Goal: Information Seeking & Learning: Understand process/instructions

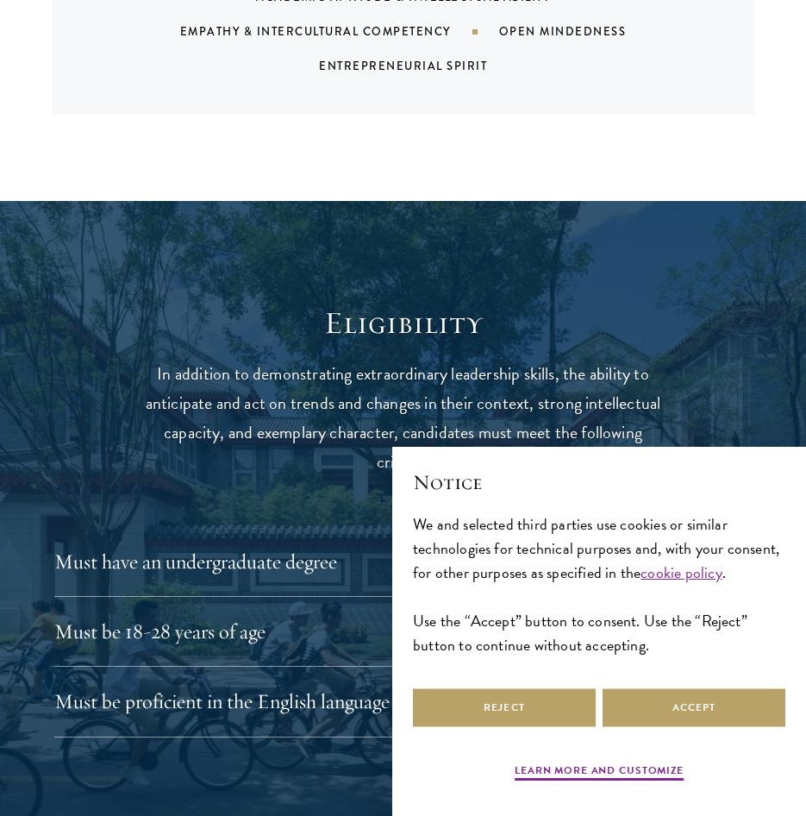
scroll to position [2070, 0]
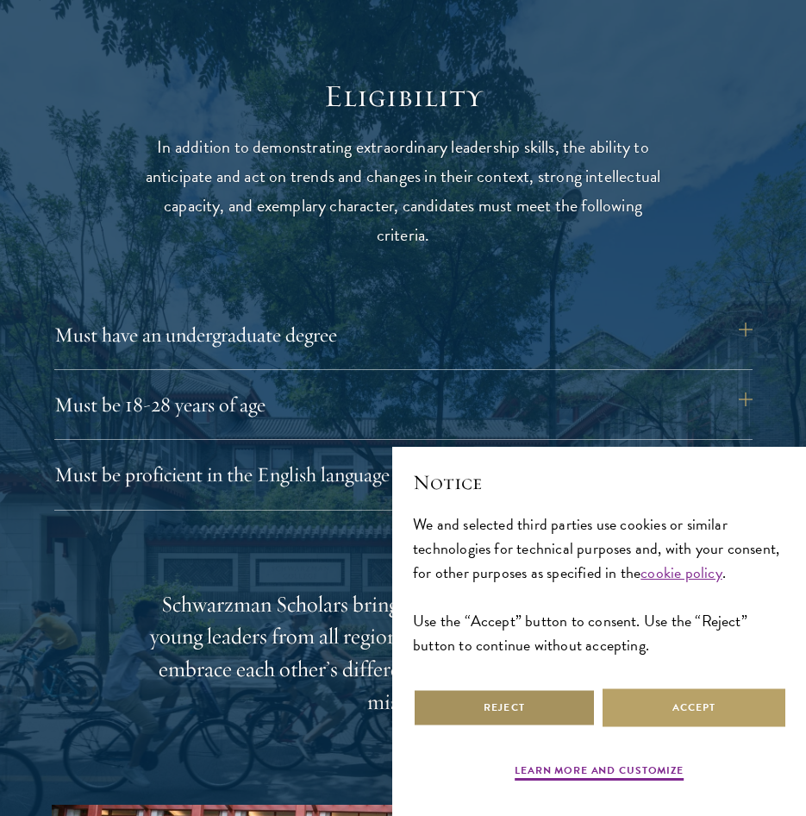
click at [513, 693] on button "Reject" at bounding box center [504, 707] width 183 height 39
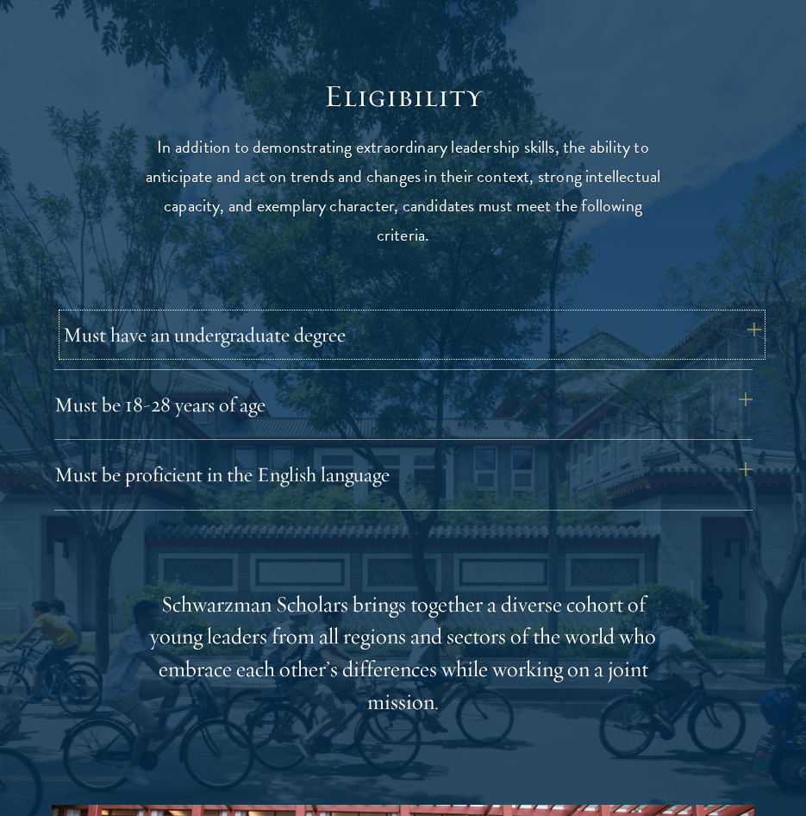
click at [245, 314] on button "Must have an undergraduate degree" at bounding box center [412, 334] width 699 height 41
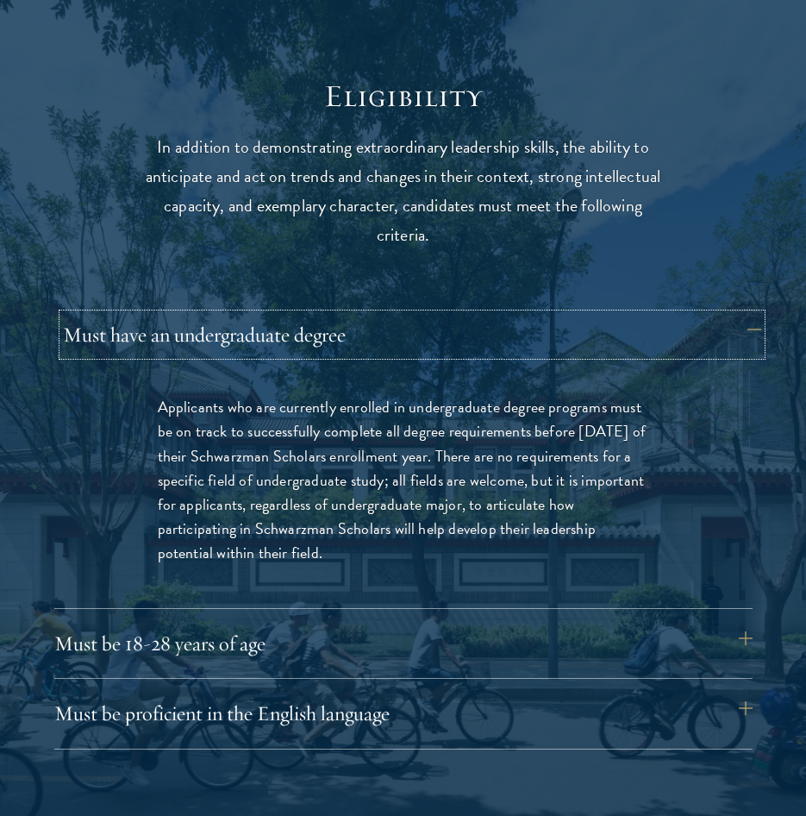
click at [242, 314] on button "Must have an undergraduate degree" at bounding box center [412, 334] width 699 height 41
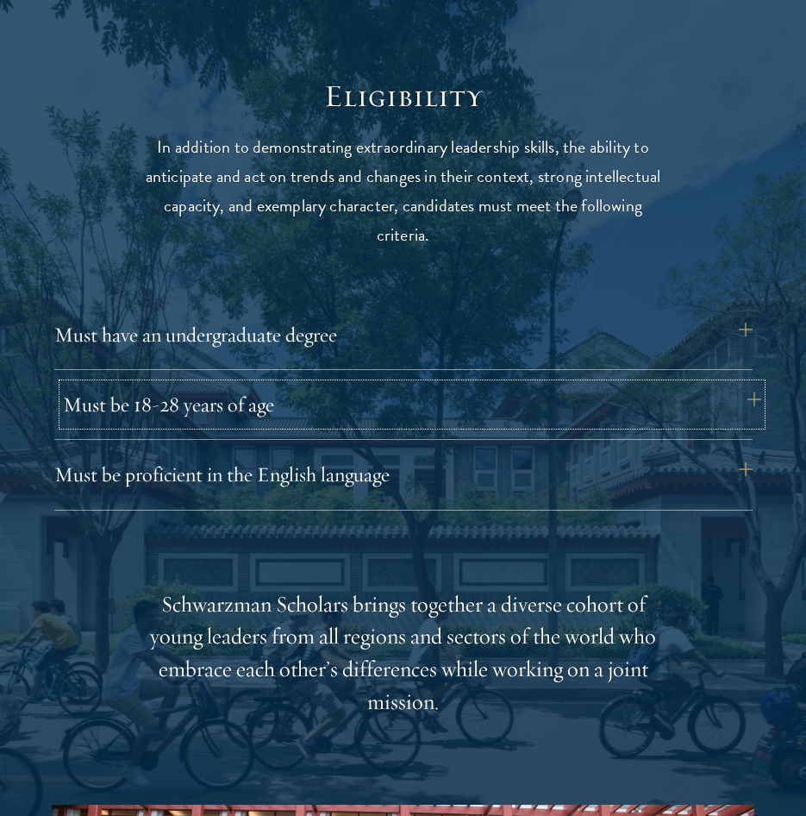
click at [255, 384] on button "Must be 18-28 years of age" at bounding box center [412, 404] width 699 height 41
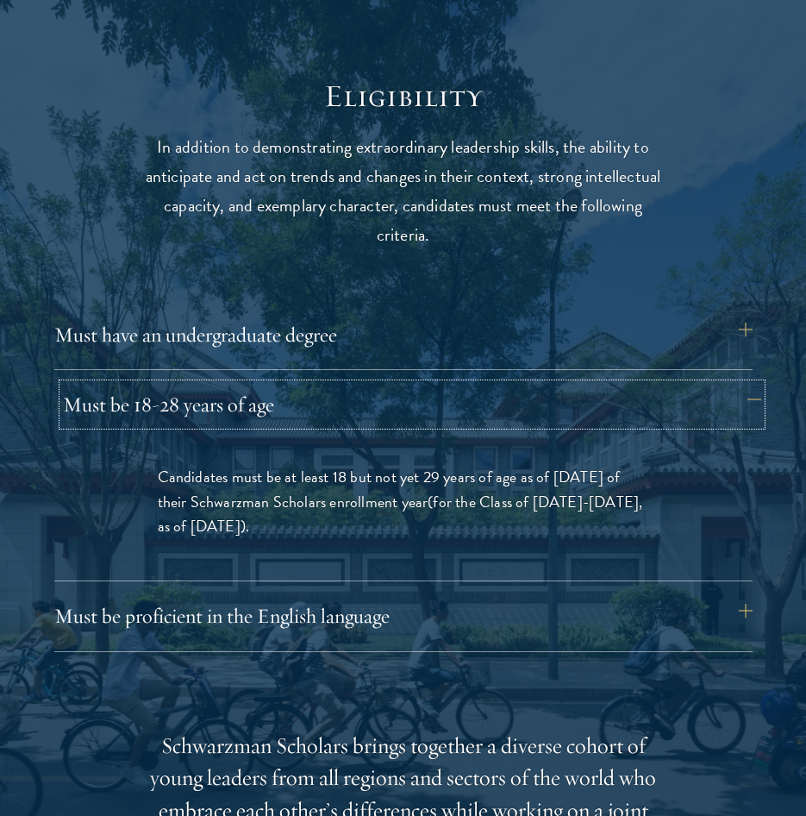
click at [260, 384] on button "Must be 18-28 years of age" at bounding box center [412, 404] width 699 height 41
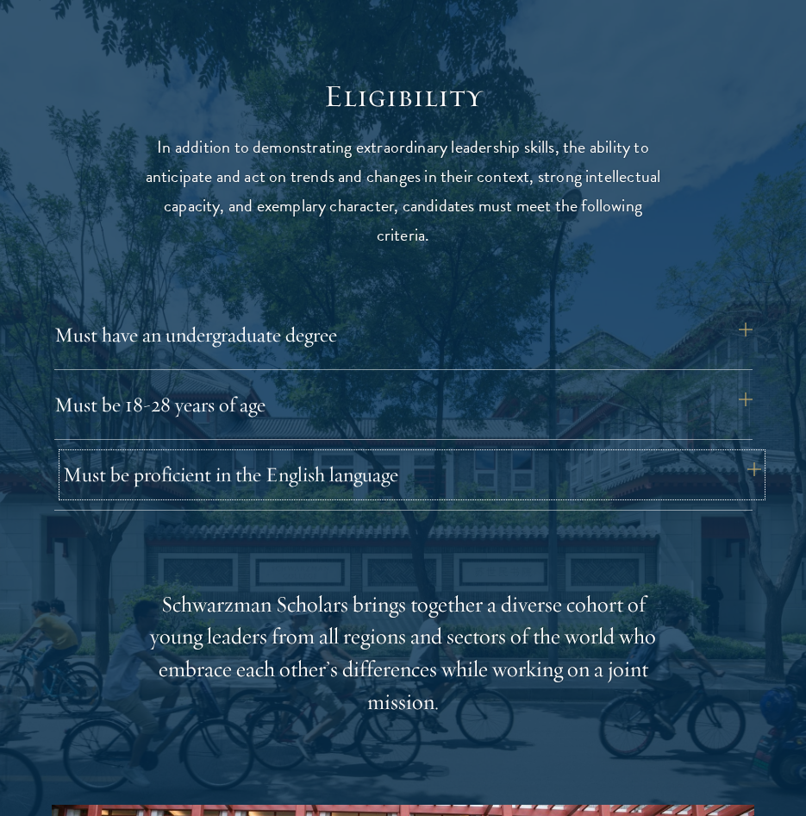
click at [237, 455] on button "Must be proficient in the English language" at bounding box center [412, 474] width 699 height 41
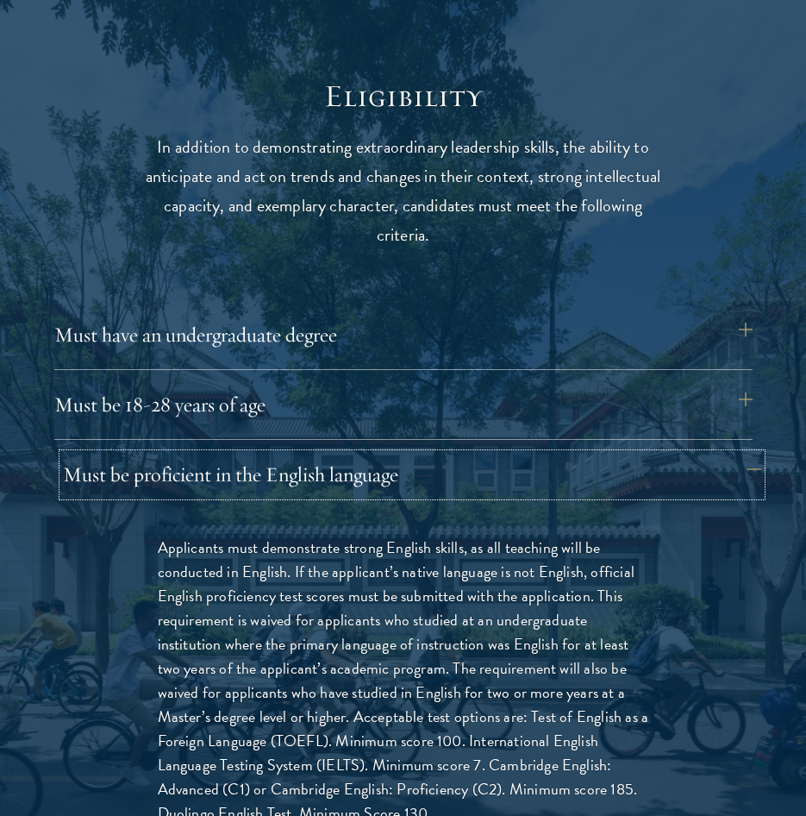
click at [237, 454] on button "Must be proficient in the English language" at bounding box center [412, 474] width 699 height 41
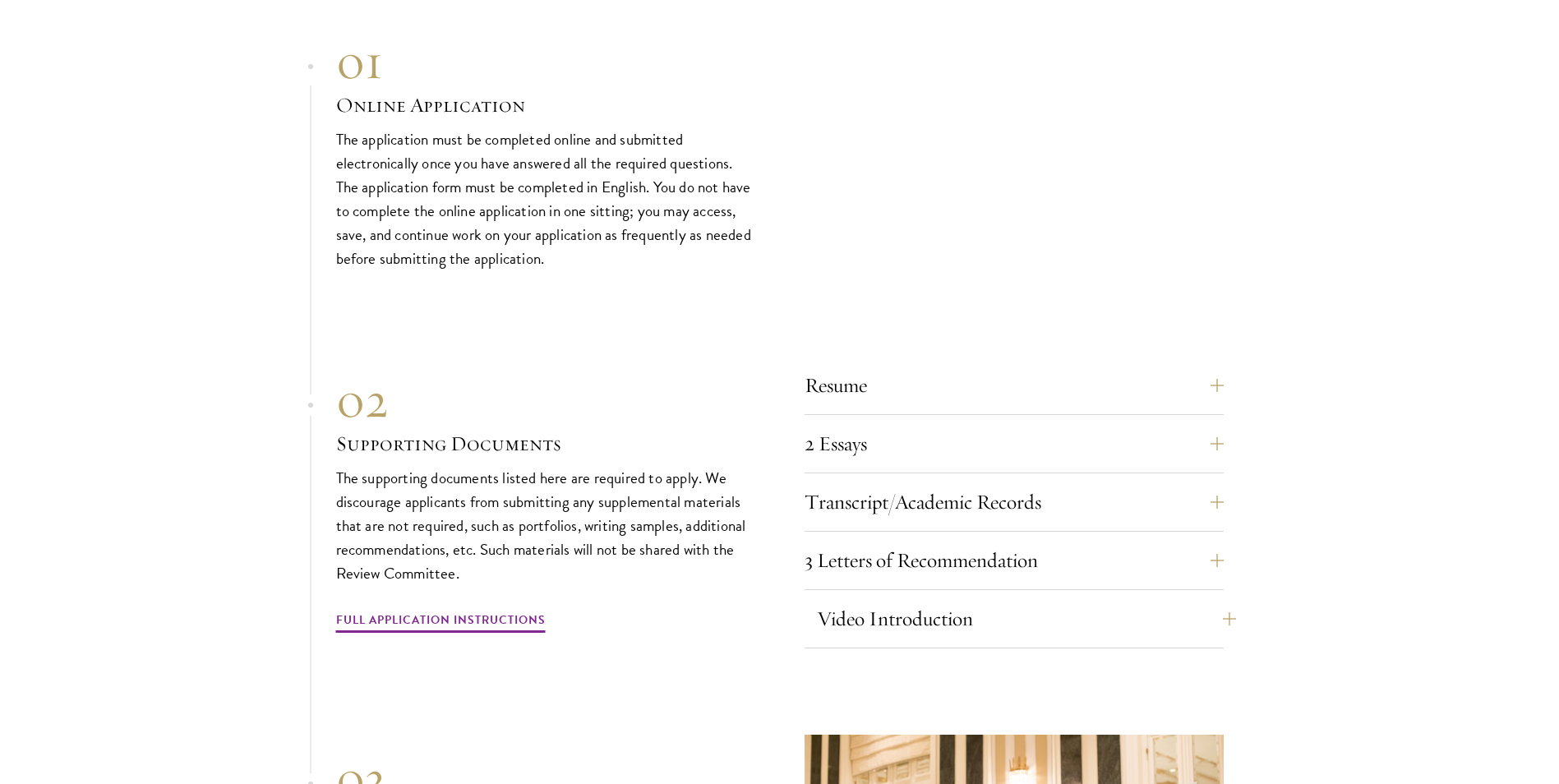
scroll to position [5502, 0]
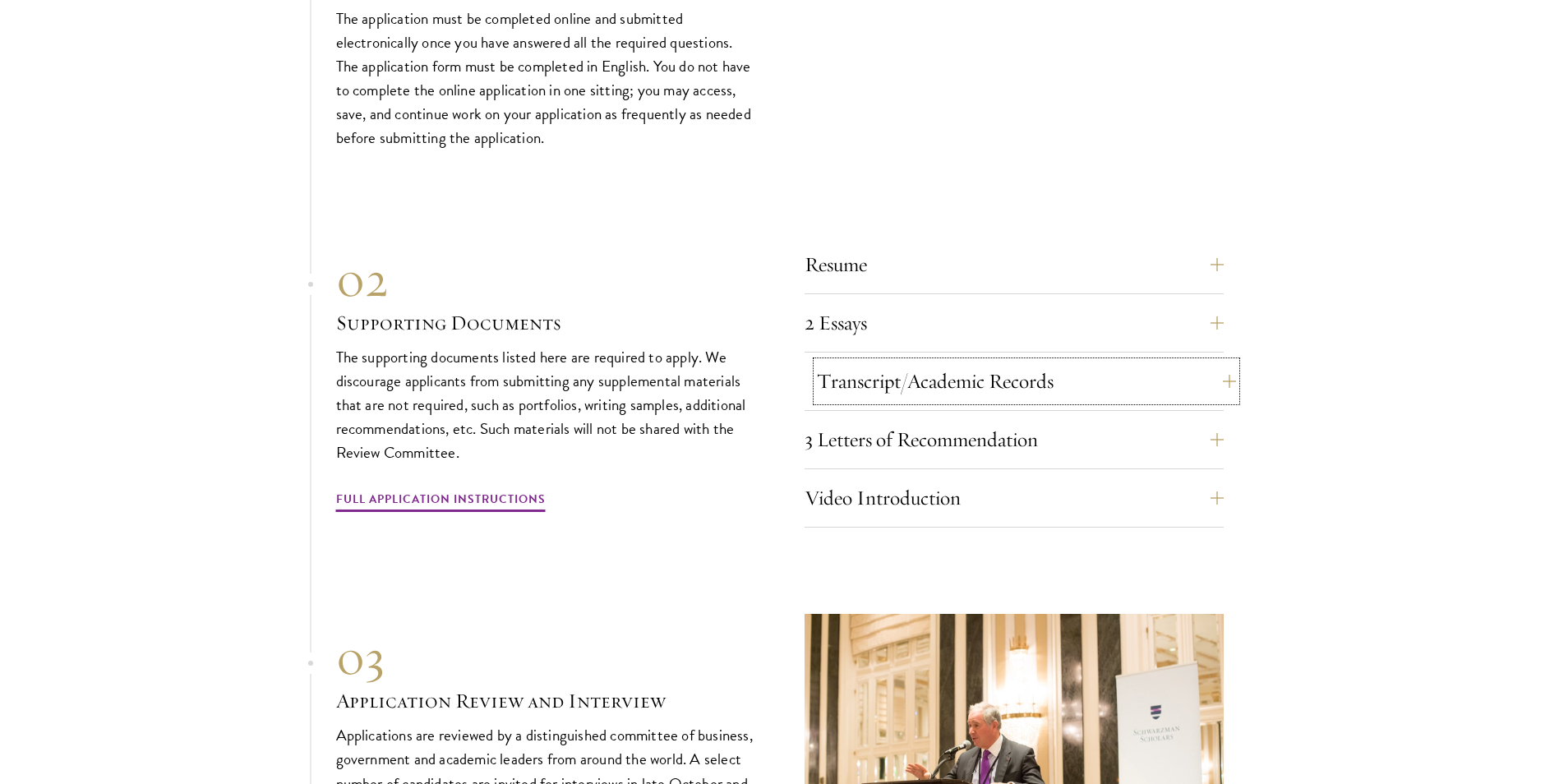
click at [768, 377] on button "Transcript/Academic Records" at bounding box center [1026, 381] width 419 height 39
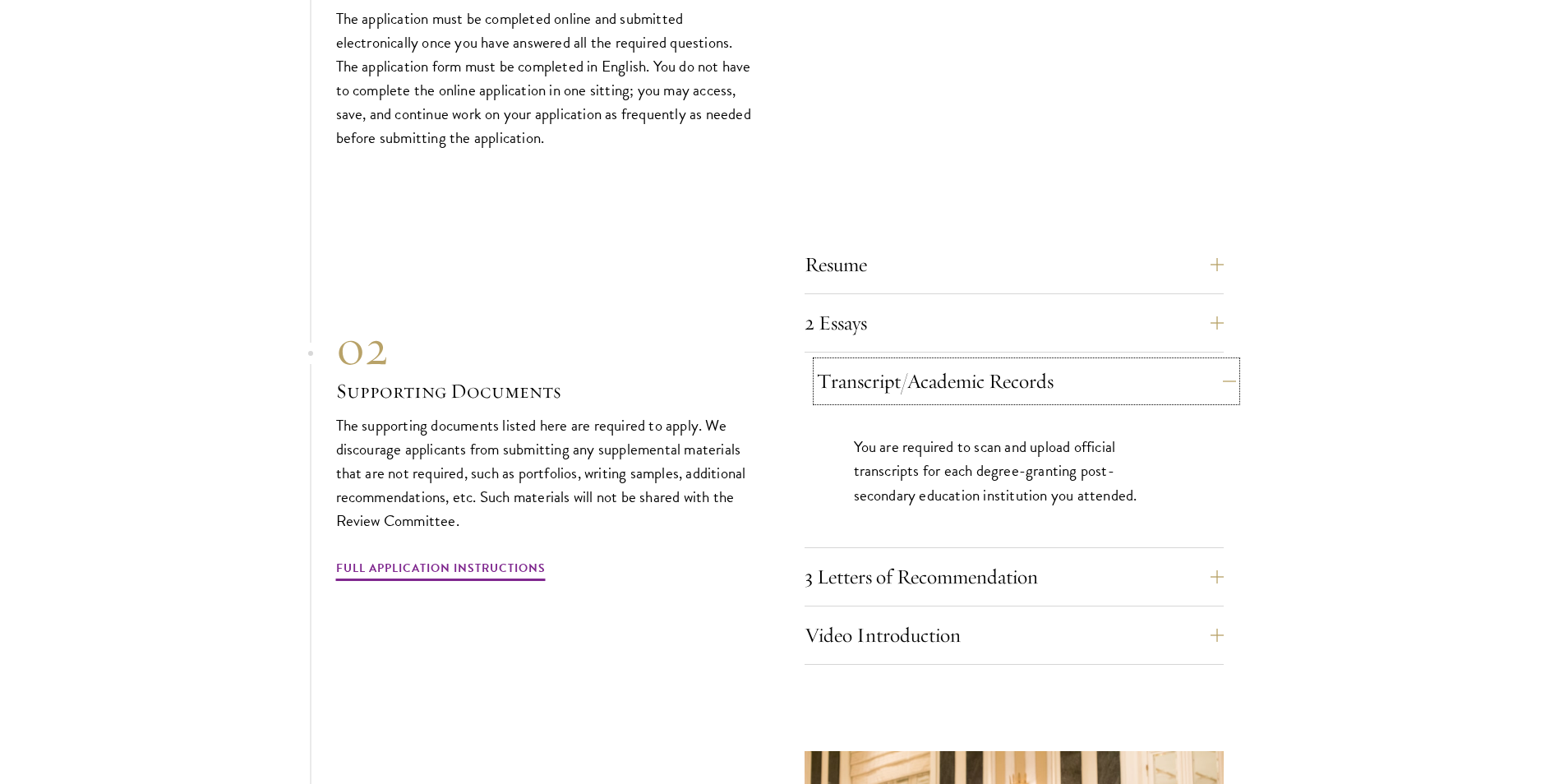
click at [768, 369] on button "Transcript/Academic Records" at bounding box center [1026, 381] width 419 height 39
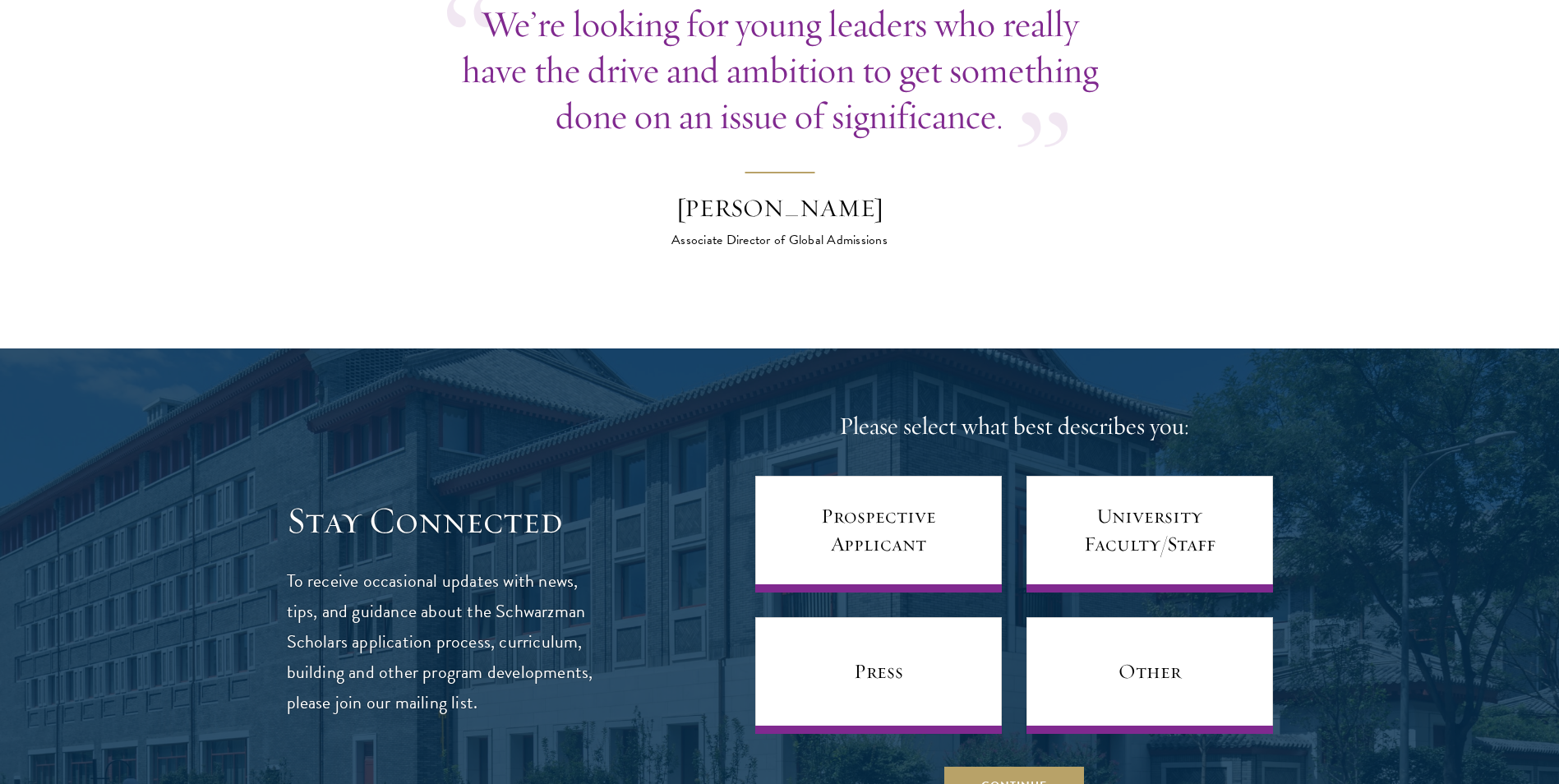
scroll to position [6899, 0]
